Goal: Task Accomplishment & Management: Manage account settings

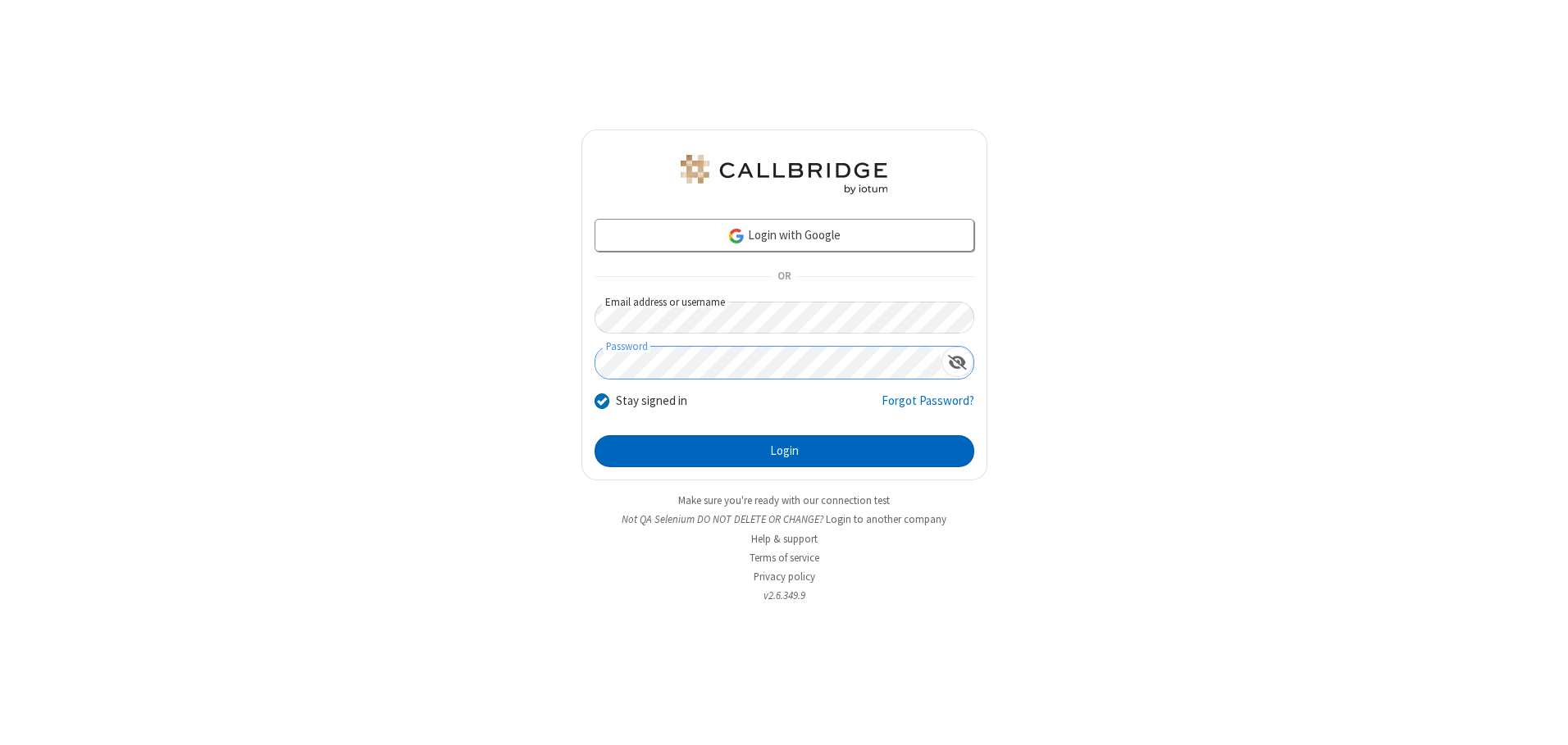
click at [784, 451] on button "Login" at bounding box center [784, 451] width 380 height 33
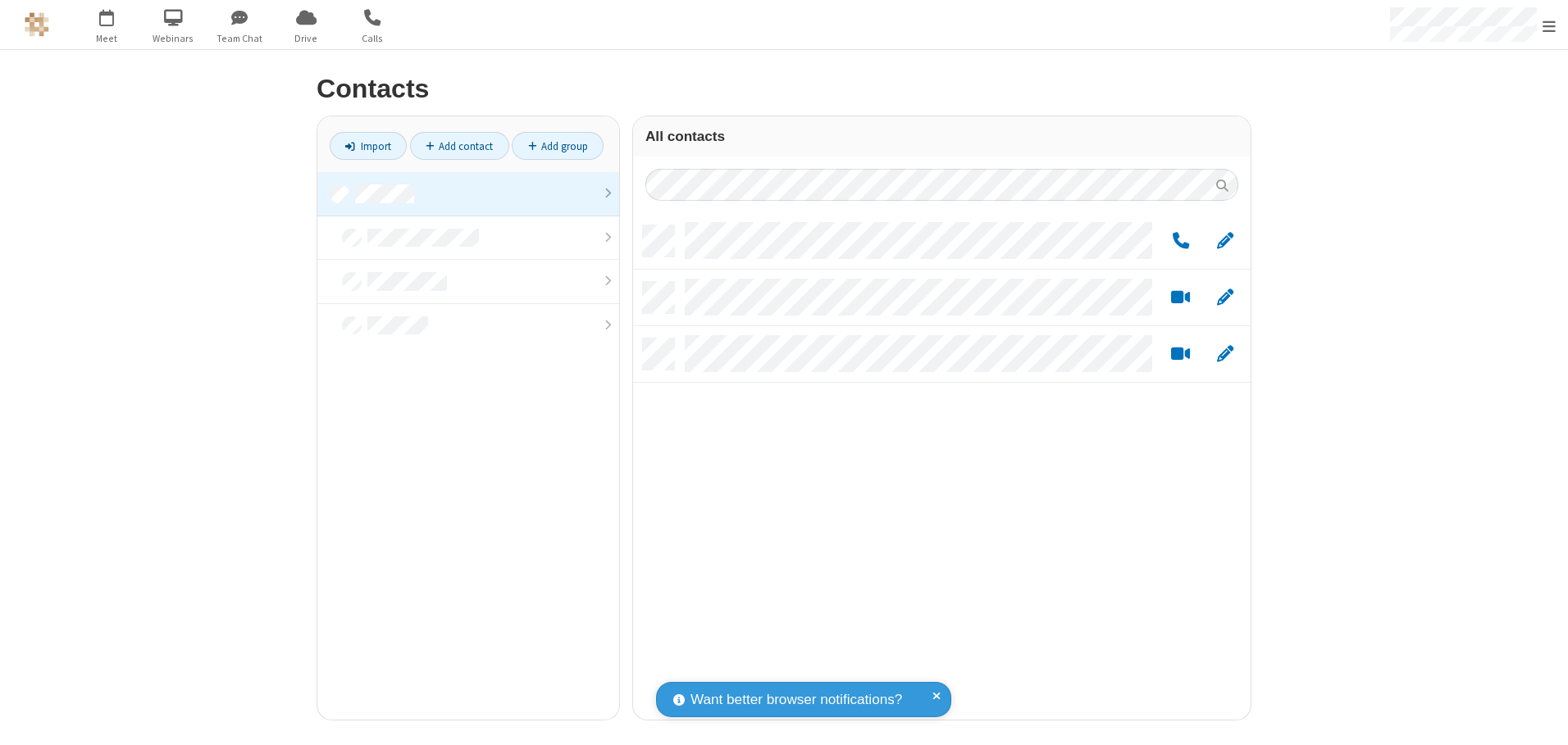
scroll to position [494, 605]
click at [468, 193] on link at bounding box center [469, 193] width 302 height 44
click at [558, 146] on link "Add group" at bounding box center [557, 146] width 92 height 28
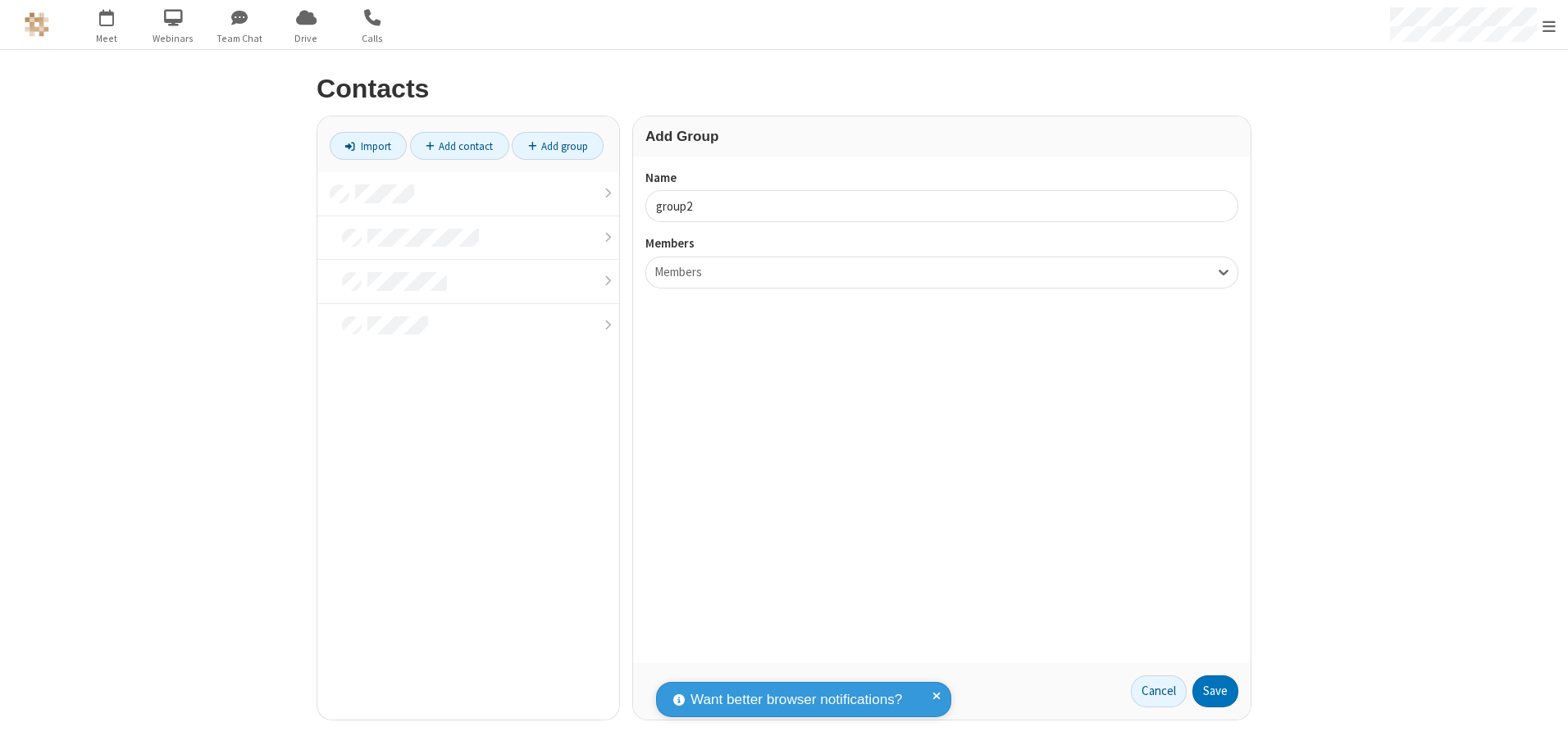
type input "group2"
type input "name19"
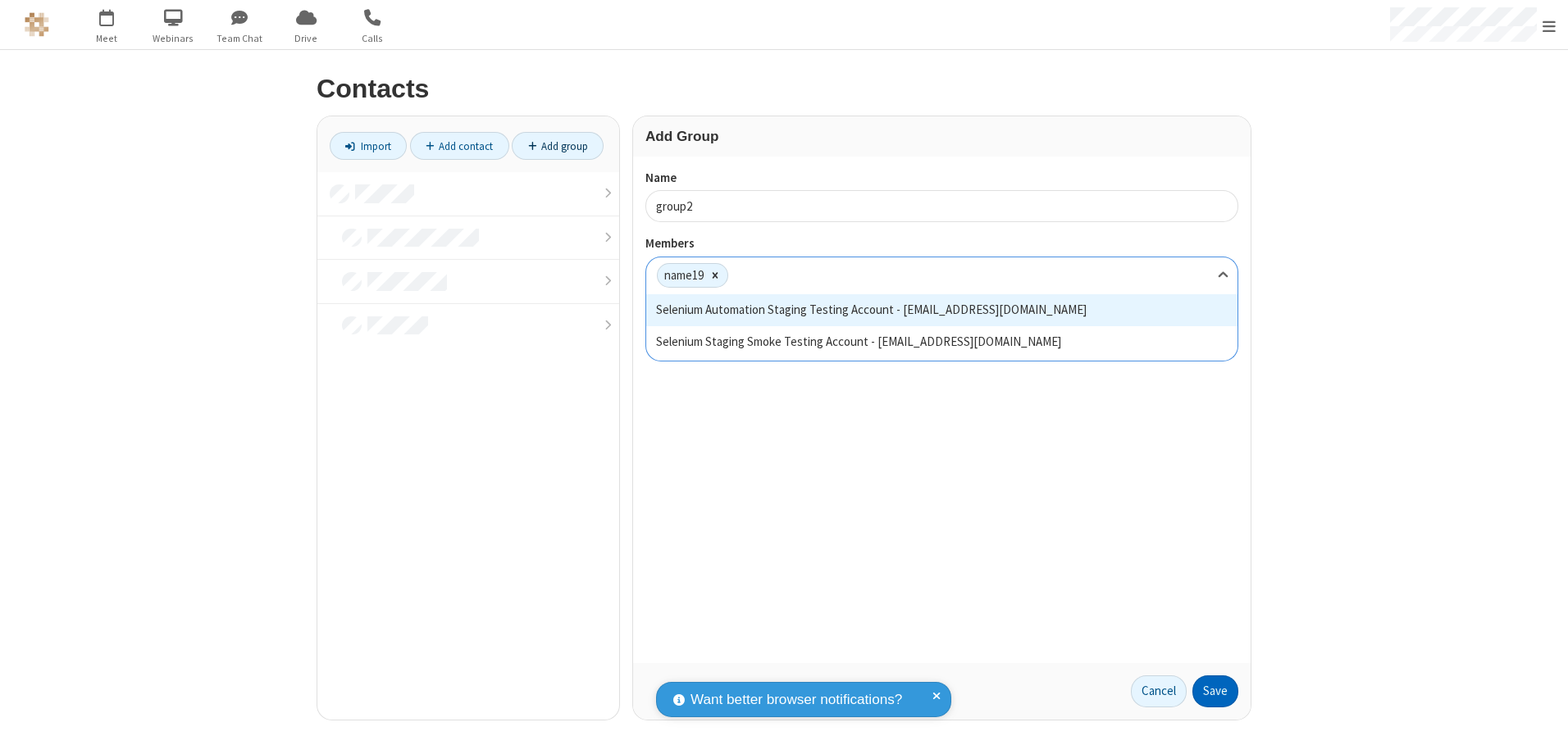
click at [1215, 691] on button "Save" at bounding box center [1215, 692] width 46 height 33
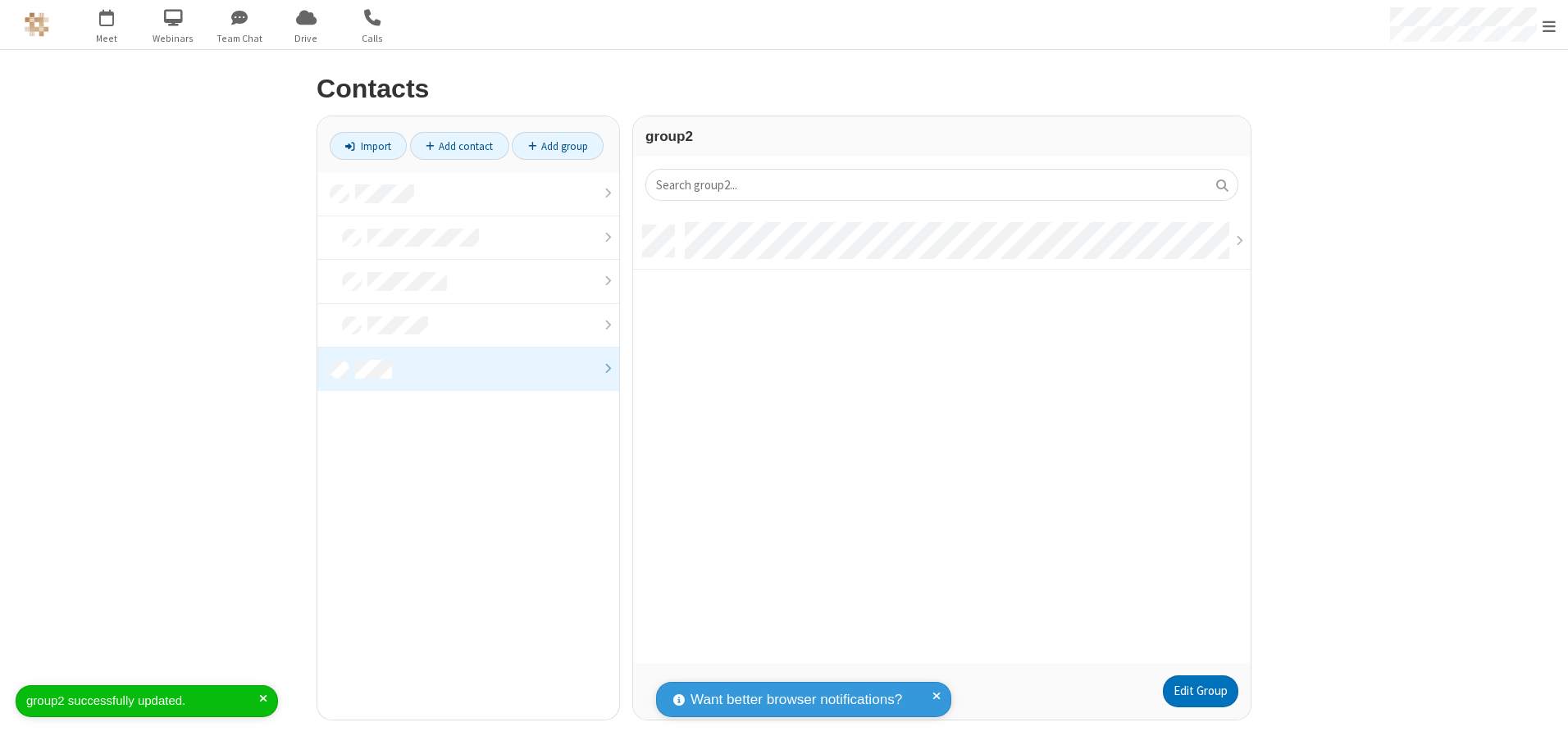
scroll to position [438, 605]
click at [1200, 691] on link "Edit Group" at bounding box center [1200, 692] width 75 height 33
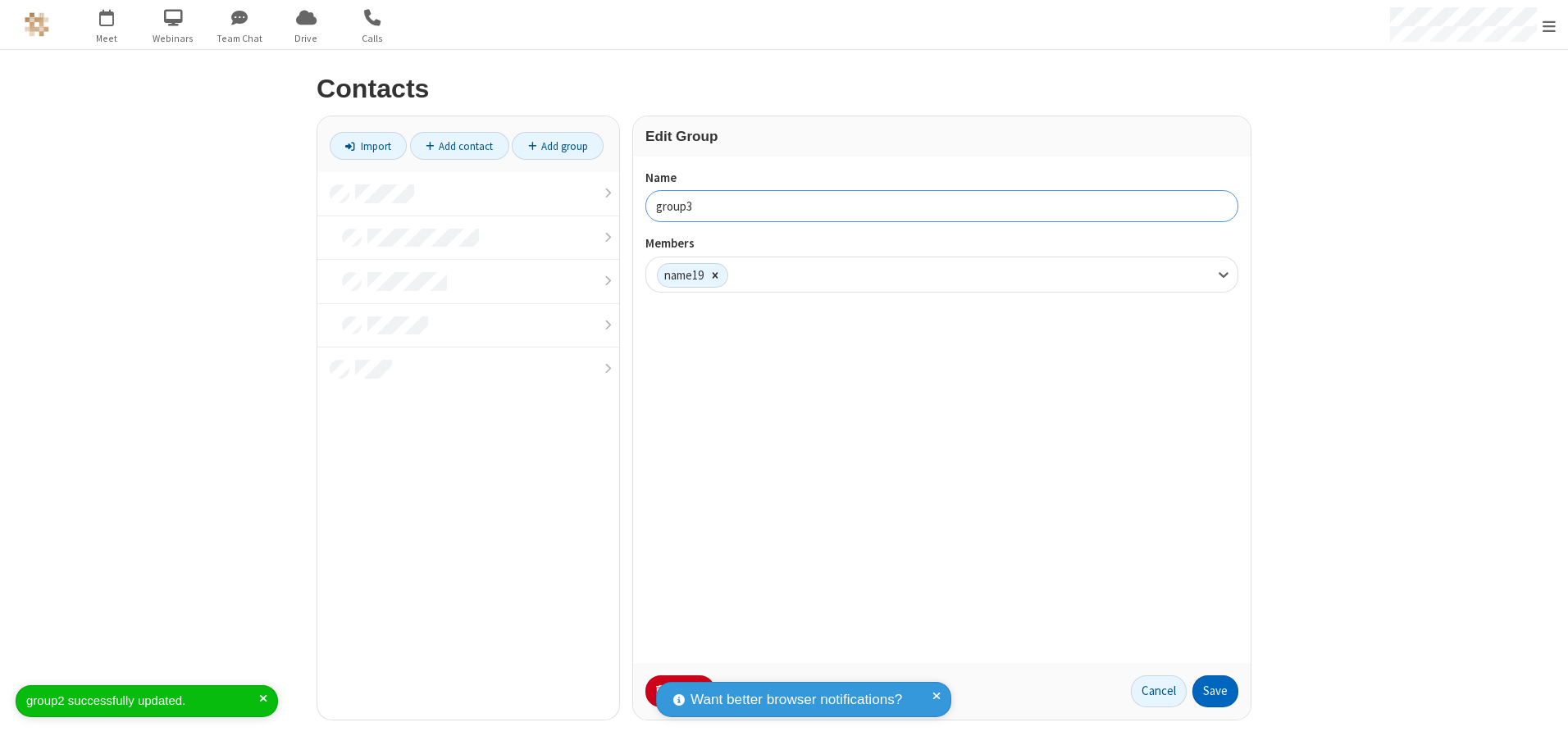
type input "group3"
click at [1215, 691] on button "Save" at bounding box center [1215, 692] width 46 height 33
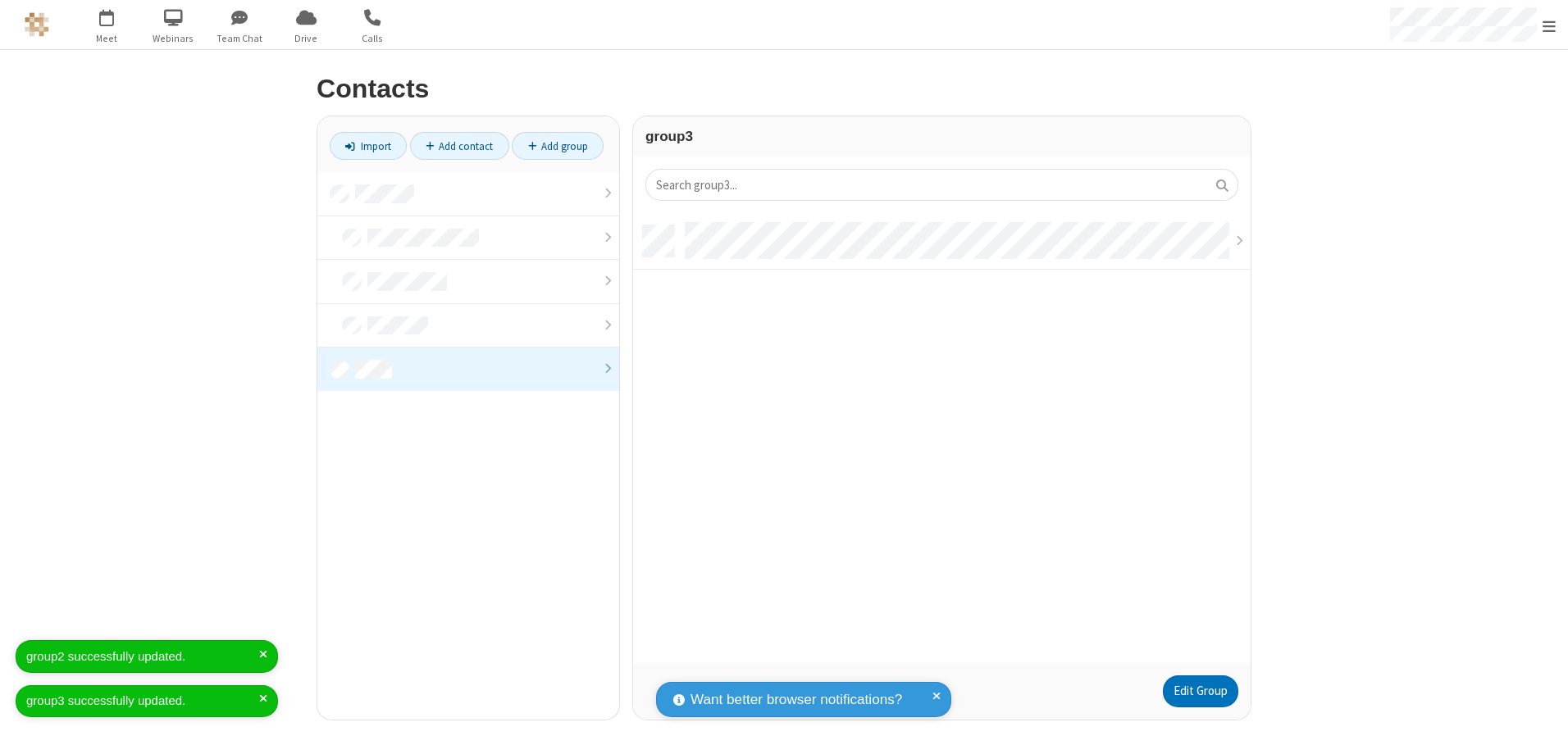
scroll to position [438, 605]
